Goal: Transaction & Acquisition: Download file/media

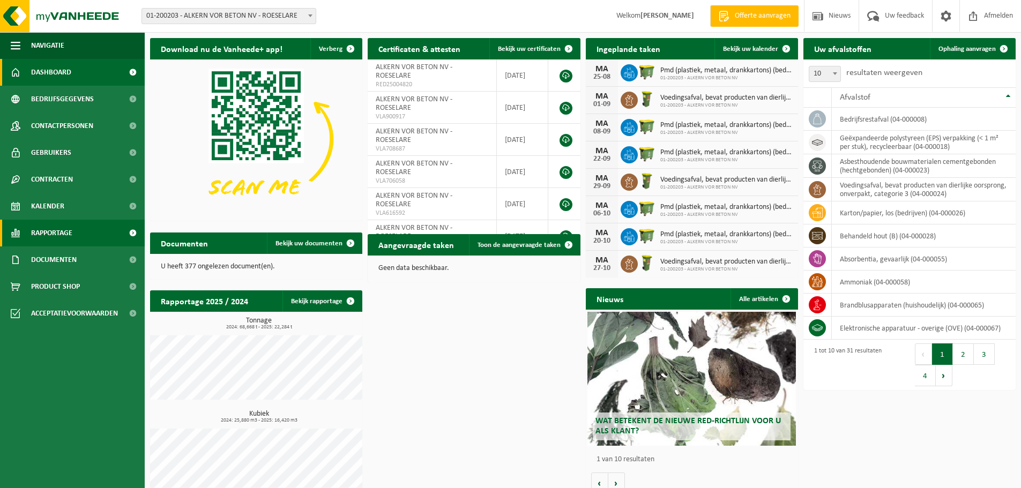
click at [60, 236] on span "Rapportage" at bounding box center [51, 233] width 41 height 27
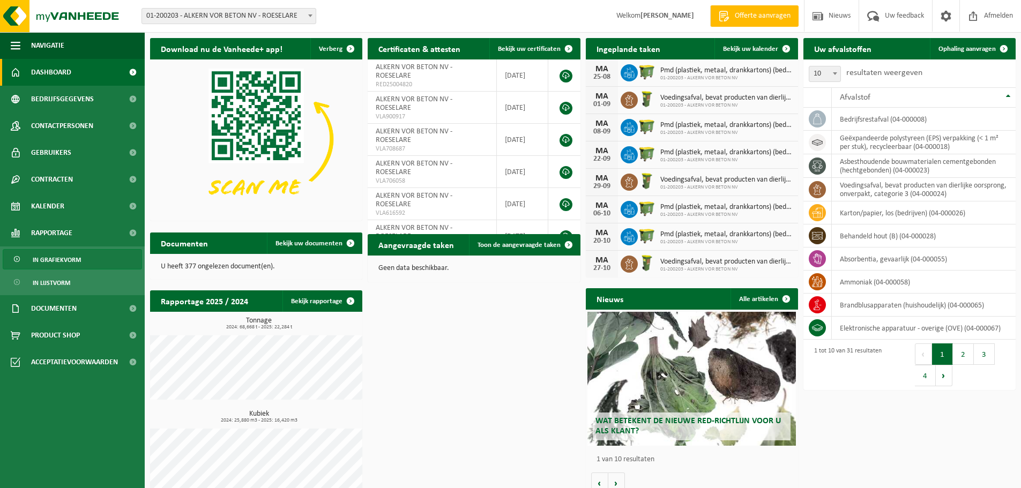
click at [52, 264] on span "In grafiekvorm" at bounding box center [57, 260] width 48 height 20
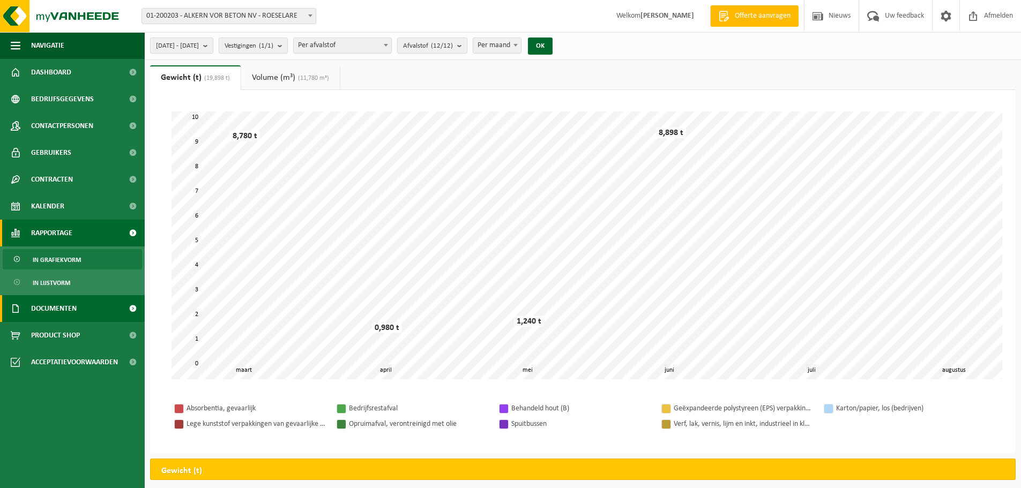
click at [72, 308] on span "Documenten" at bounding box center [54, 308] width 46 height 27
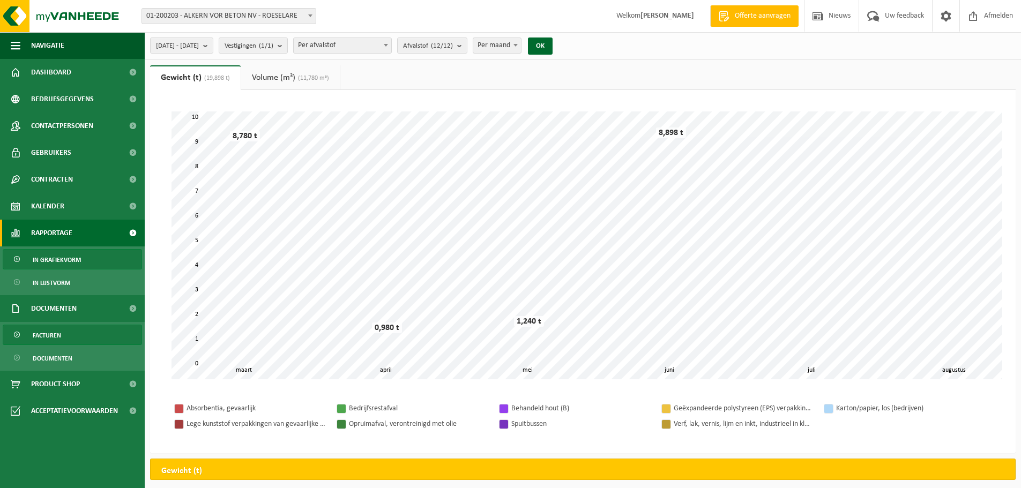
click at [47, 334] on span "Facturen" at bounding box center [47, 335] width 28 height 20
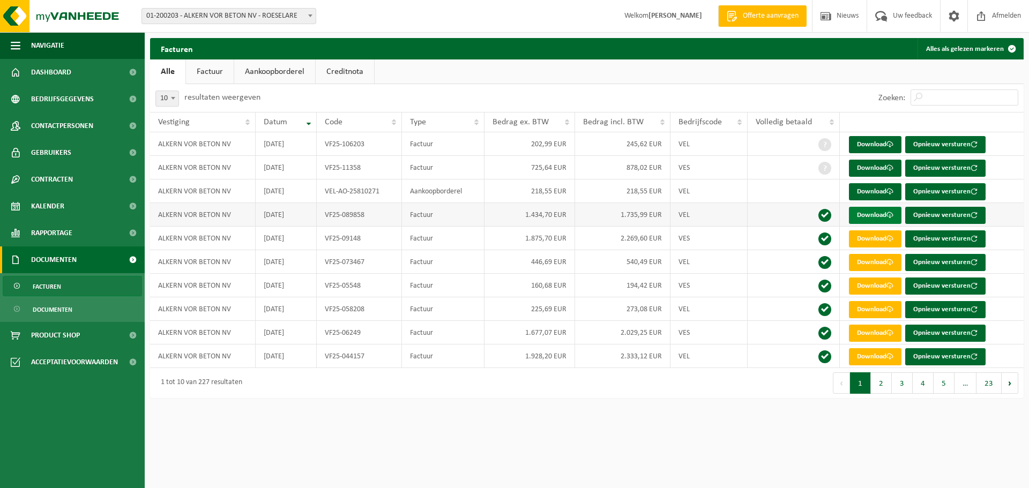
click at [877, 218] on link "Download" at bounding box center [875, 215] width 53 height 17
click at [874, 168] on link "Download" at bounding box center [875, 168] width 53 height 17
click at [754, 144] on td at bounding box center [794, 144] width 92 height 24
click at [860, 143] on link "Download" at bounding box center [875, 144] width 53 height 17
click at [1000, 88] on div "Zoeken:" at bounding box center [948, 98] width 151 height 28
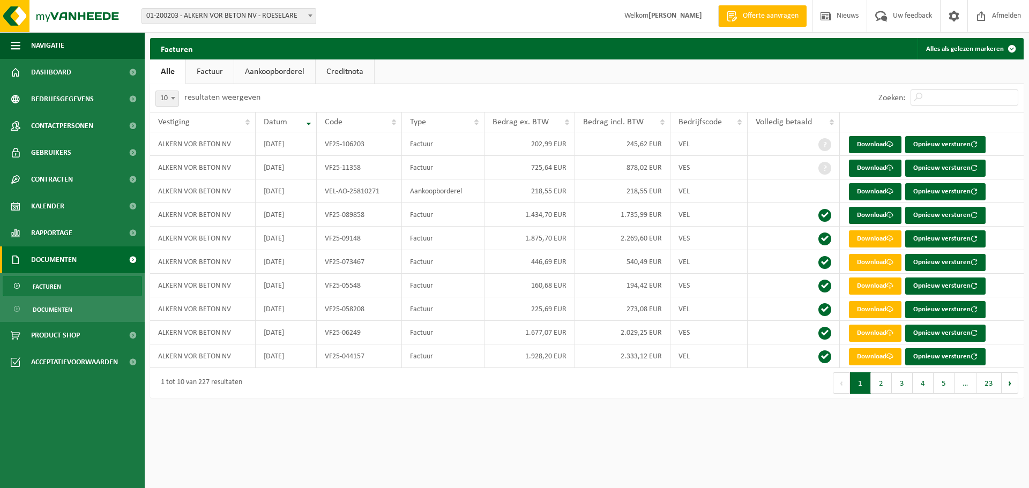
click at [1004, 73] on ul "Alle Factuur Aankoopborderel Creditnota" at bounding box center [587, 72] width 874 height 25
